Goal: Contribute content: Contribute content

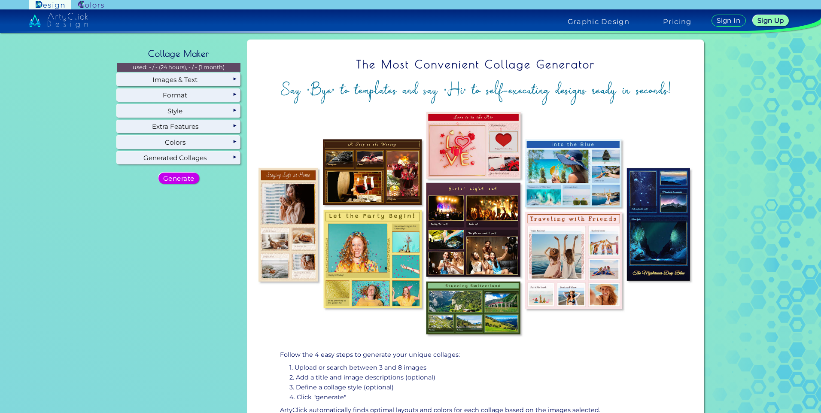
click at [740, 22] on h5 "Sign In" at bounding box center [728, 21] width 21 height 6
click at [773, 18] on h5 "Sign Up" at bounding box center [771, 21] width 24 height 6
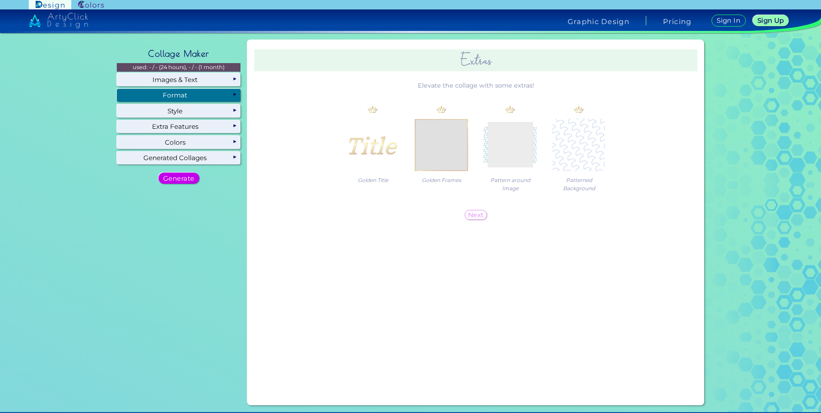
click at [186, 99] on div "Format" at bounding box center [179, 95] width 124 height 13
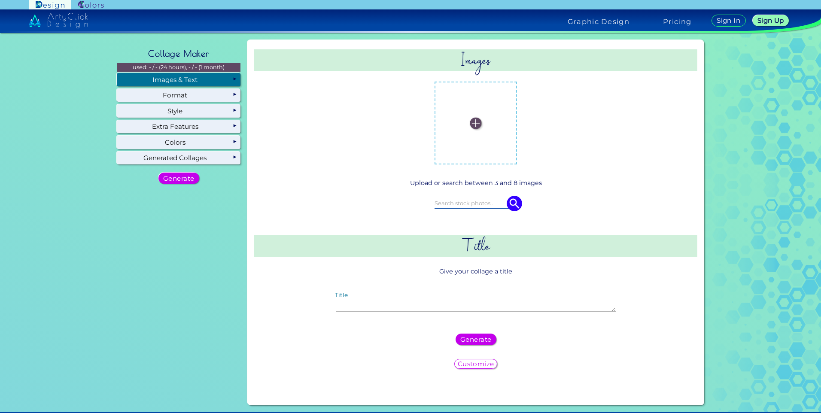
click at [201, 82] on div "Images & Text" at bounding box center [179, 79] width 124 height 13
click at [461, 123] on label at bounding box center [476, 123] width 74 height 74
click at [0, 0] on input "file" at bounding box center [0, 0] width 0 height 0
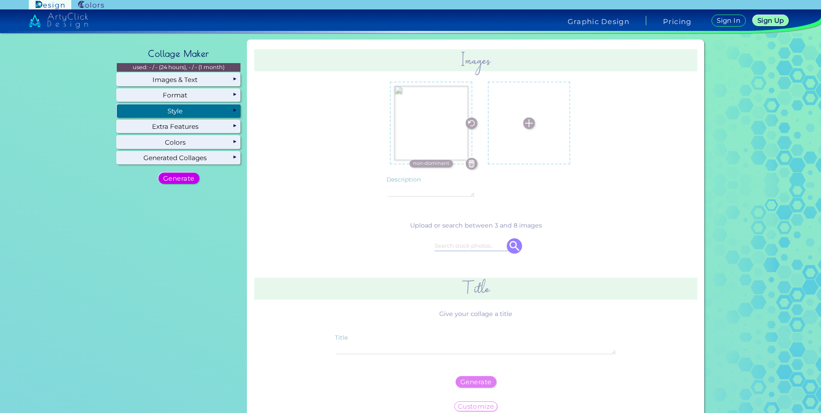
click at [213, 112] on div "Style" at bounding box center [179, 110] width 124 height 13
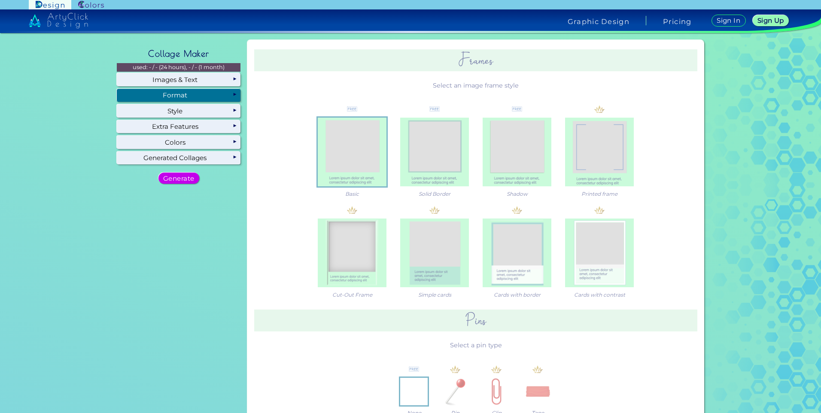
click at [216, 96] on div "Format" at bounding box center [179, 95] width 124 height 13
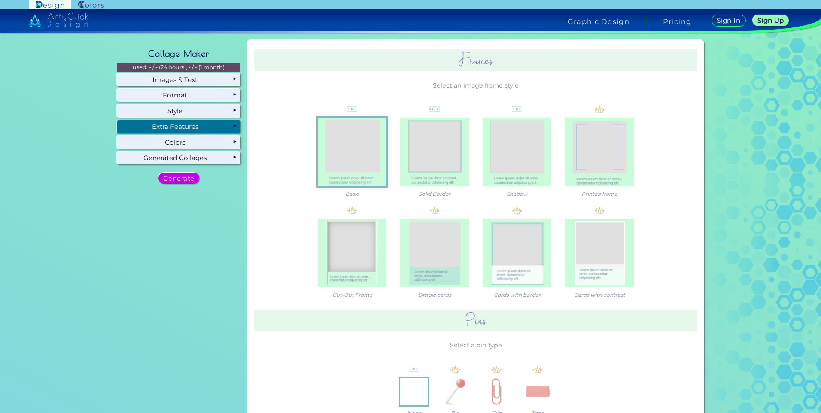
click at [217, 124] on div "Extra Features" at bounding box center [179, 126] width 124 height 13
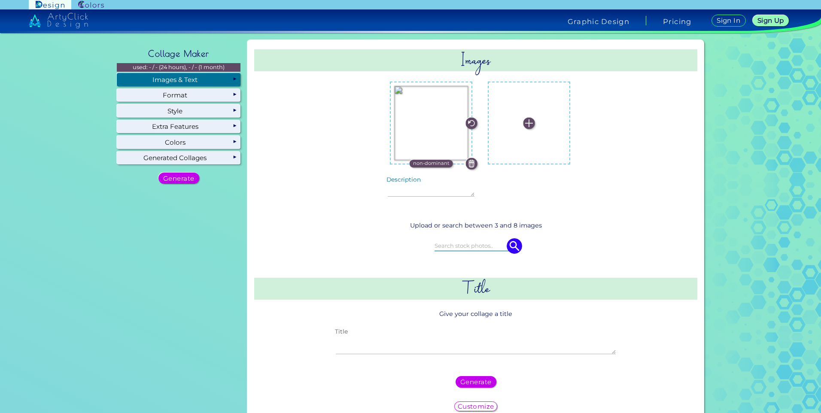
click at [406, 347] on textarea "Title" at bounding box center [476, 345] width 280 height 18
type textarea "Incredible-type Miku"
click at [485, 383] on h5 "Generate" at bounding box center [476, 382] width 28 height 6
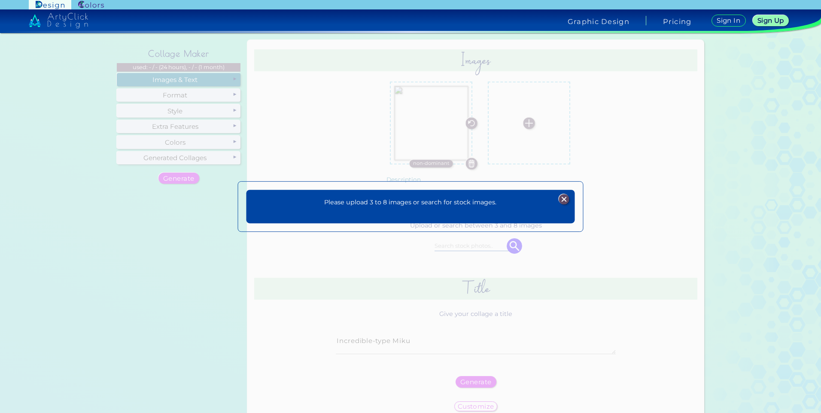
click at [566, 195] on img at bounding box center [564, 199] width 10 height 10
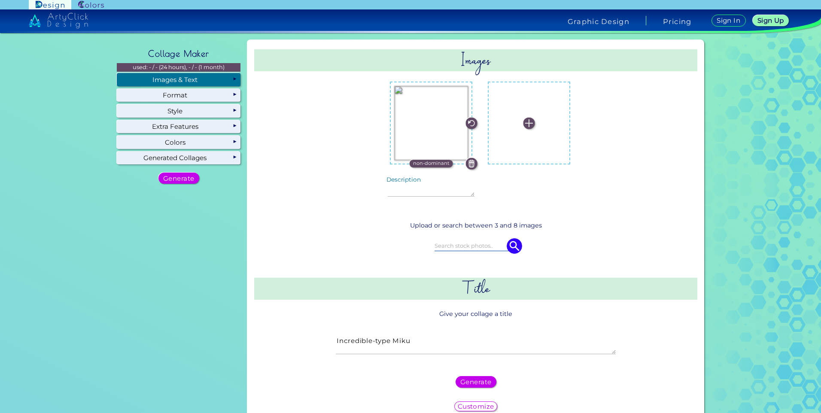
click at [475, 248] on input at bounding box center [476, 245] width 82 height 9
